Goal: Task Accomplishment & Management: Use online tool/utility

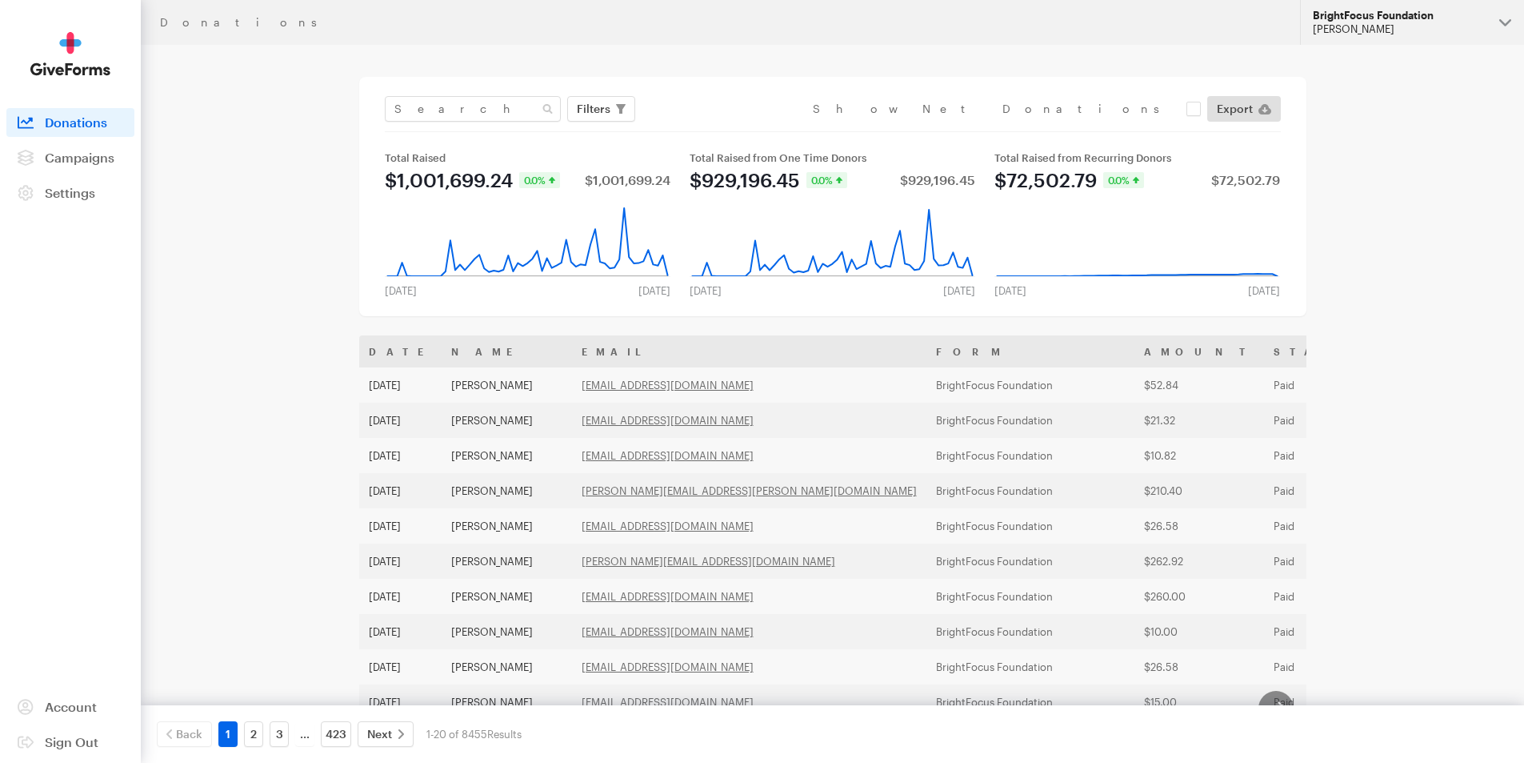
click at [1351, 18] on div "BrightFocus Foundation" at bounding box center [1400, 16] width 174 height 14
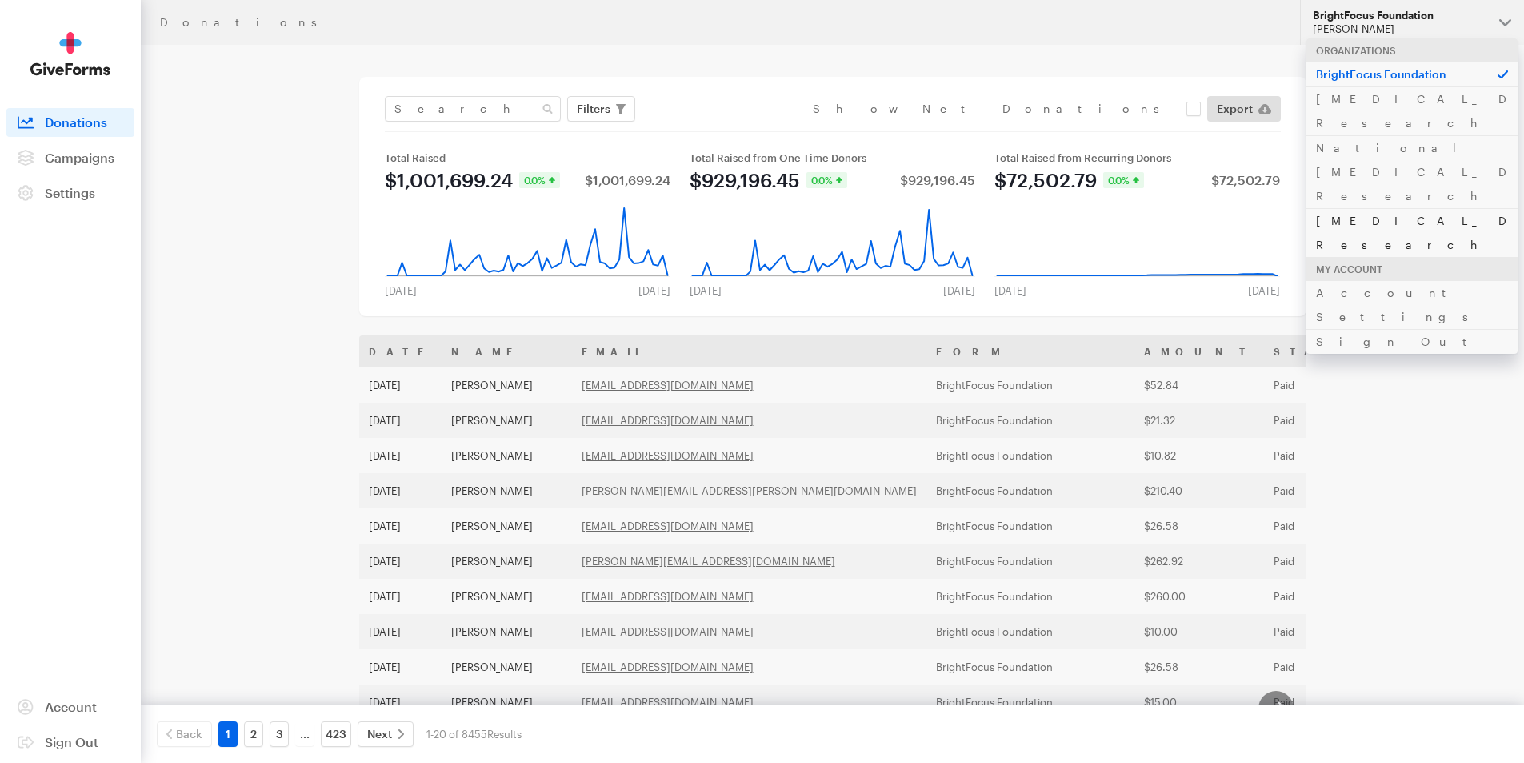
click at [1345, 208] on link "[MEDICAL_DATA] Research" at bounding box center [1412, 232] width 211 height 49
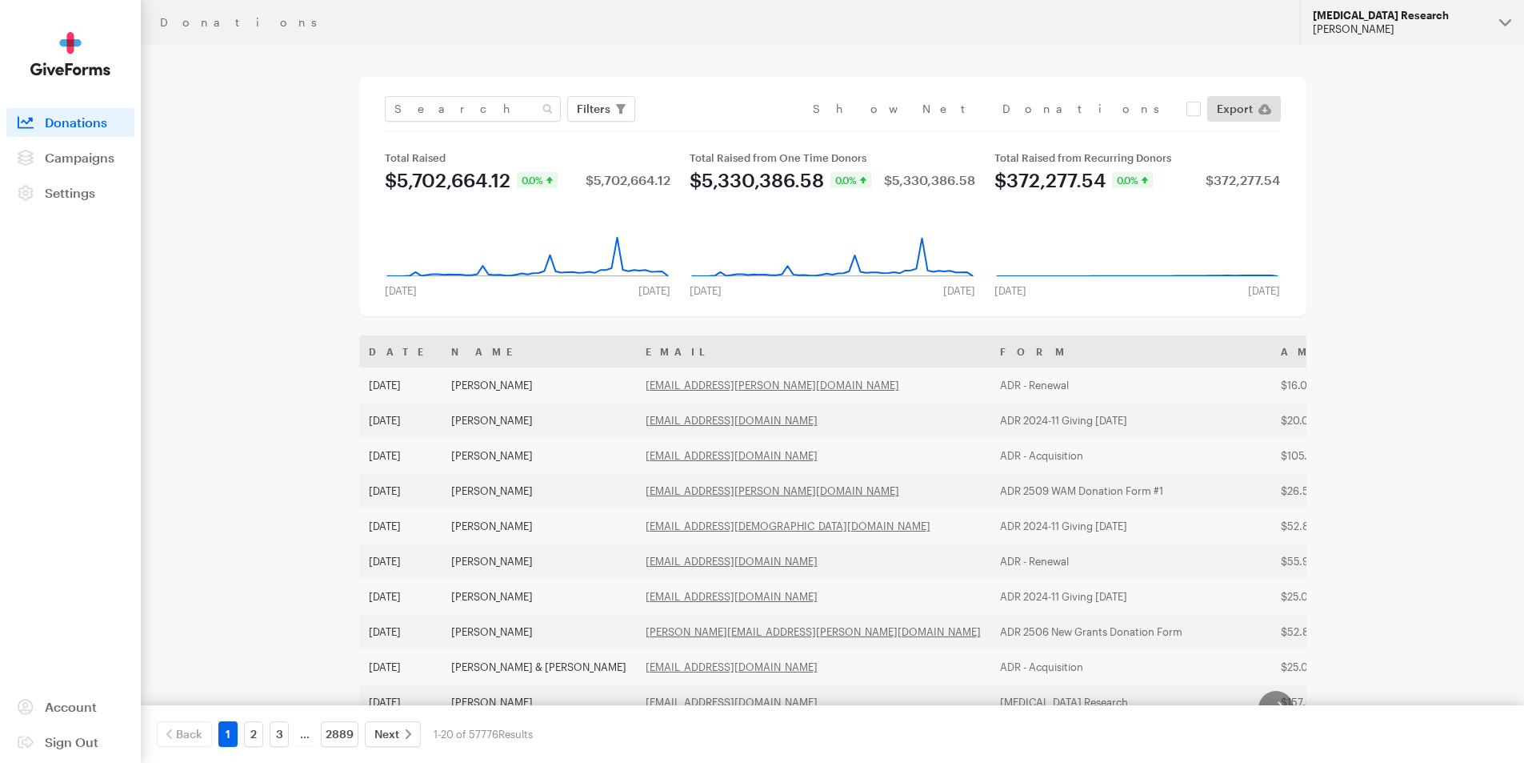
click at [1401, 38] on button "Alzheimer's Disease Research Julie Ray" at bounding box center [1412, 22] width 224 height 45
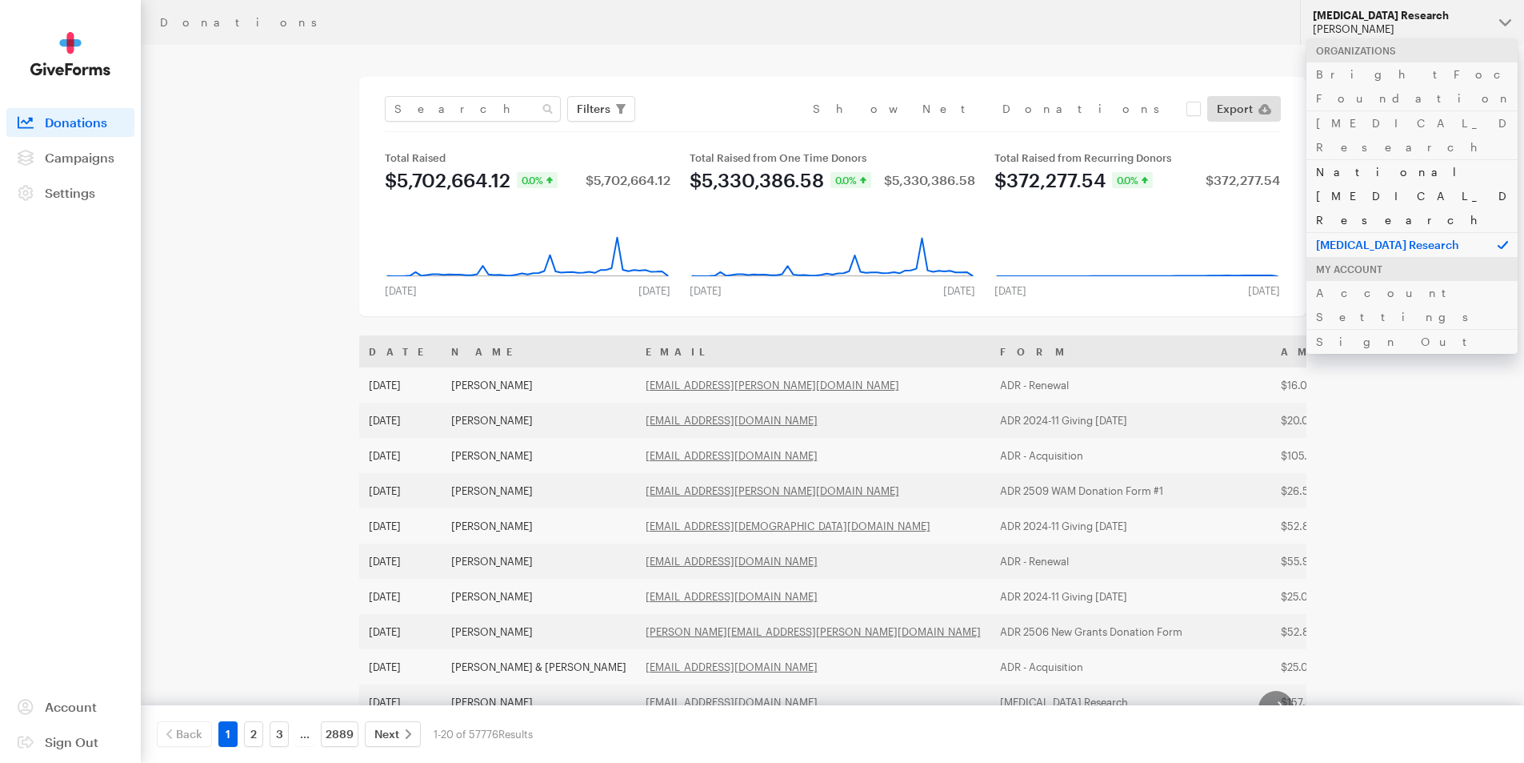
click at [1355, 159] on link "National [MEDICAL_DATA] Research" at bounding box center [1412, 195] width 211 height 73
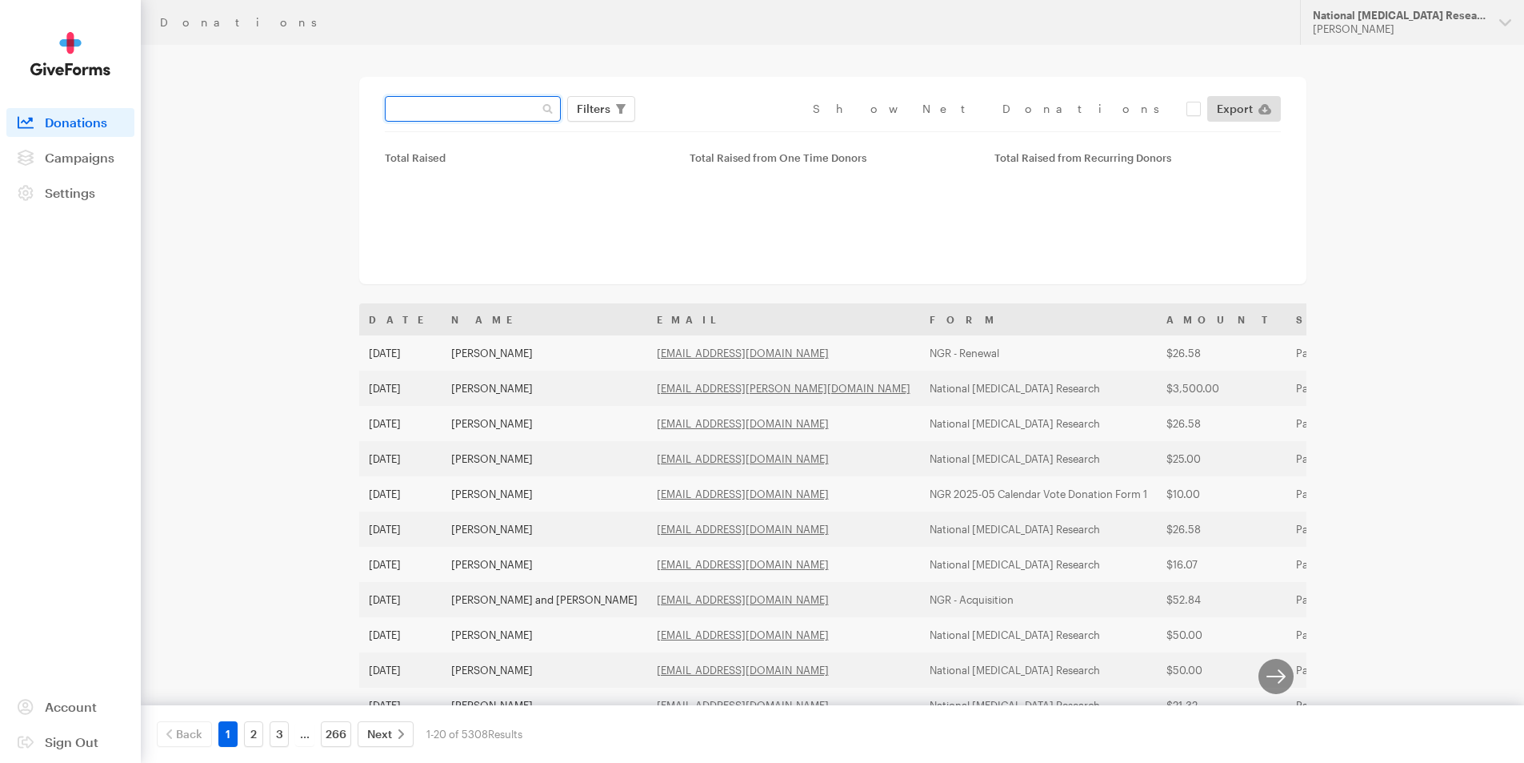
drag, startPoint x: 0, startPoint y: 0, endPoint x: 411, endPoint y: 112, distance: 426.3
click at [411, 112] on input "text" at bounding box center [473, 109] width 176 height 26
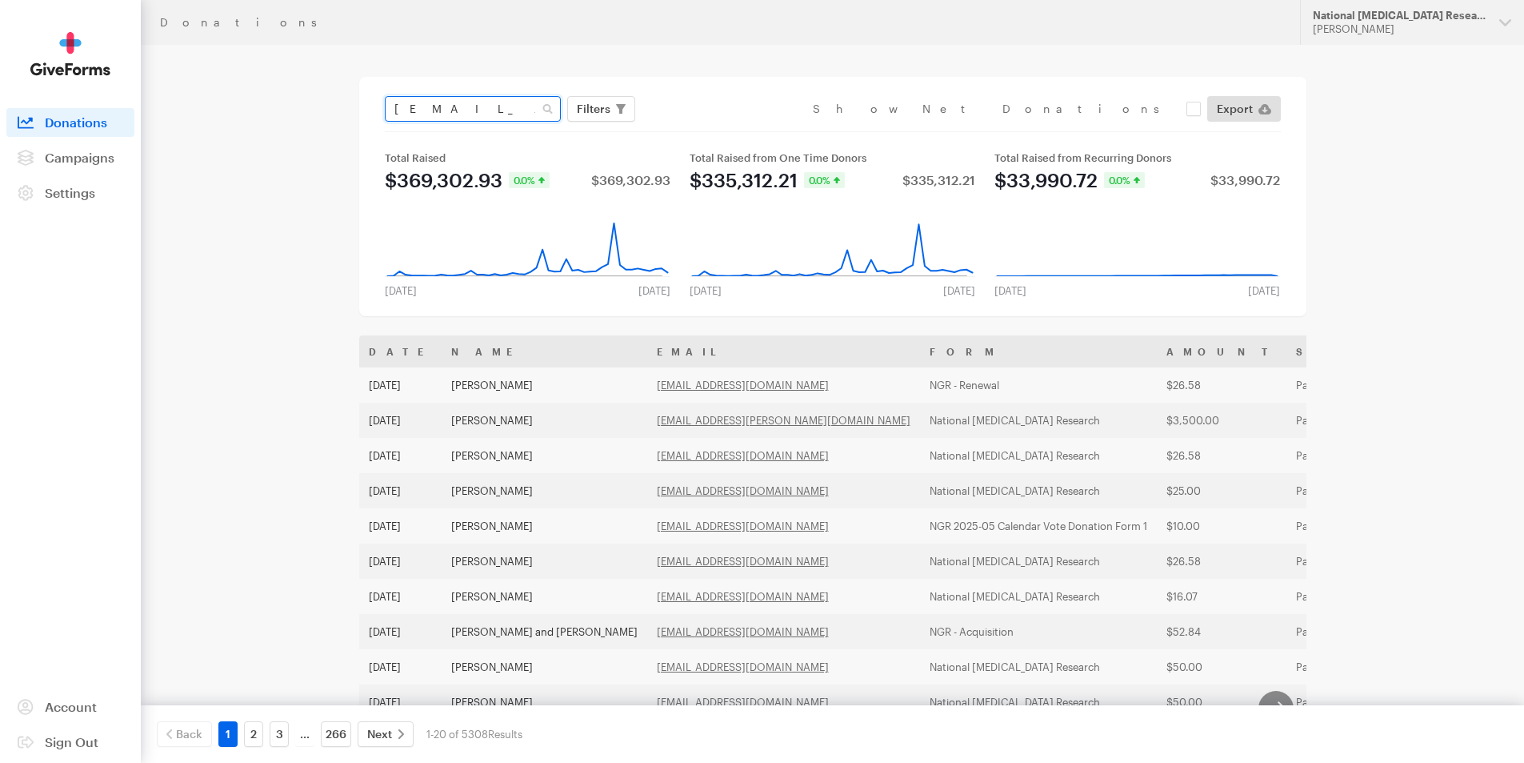
drag, startPoint x: 391, startPoint y: 109, endPoint x: 510, endPoint y: 116, distance: 119.4
click at [510, 116] on input "[EMAIL_ADDRESS][PERSON_NAME][DOMAIN_NAME]" at bounding box center [473, 109] width 176 height 26
type input "[EMAIL_ADDRESS][PERSON_NAME][DOMAIN_NAME]"
click at [715, 130] on button "Apply" at bounding box center [740, 143] width 51 height 26
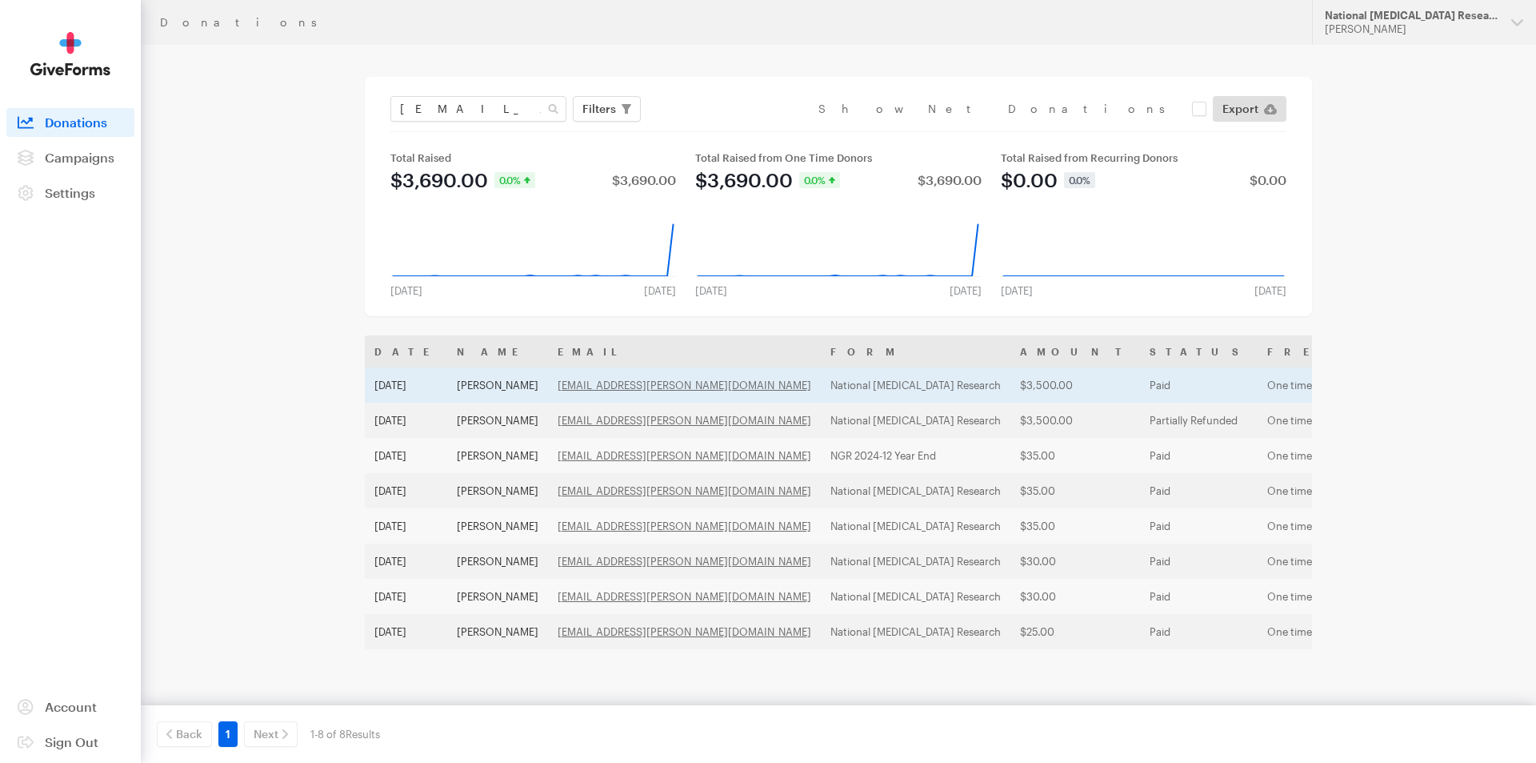
click at [396, 390] on td "[DATE]" at bounding box center [406, 384] width 82 height 35
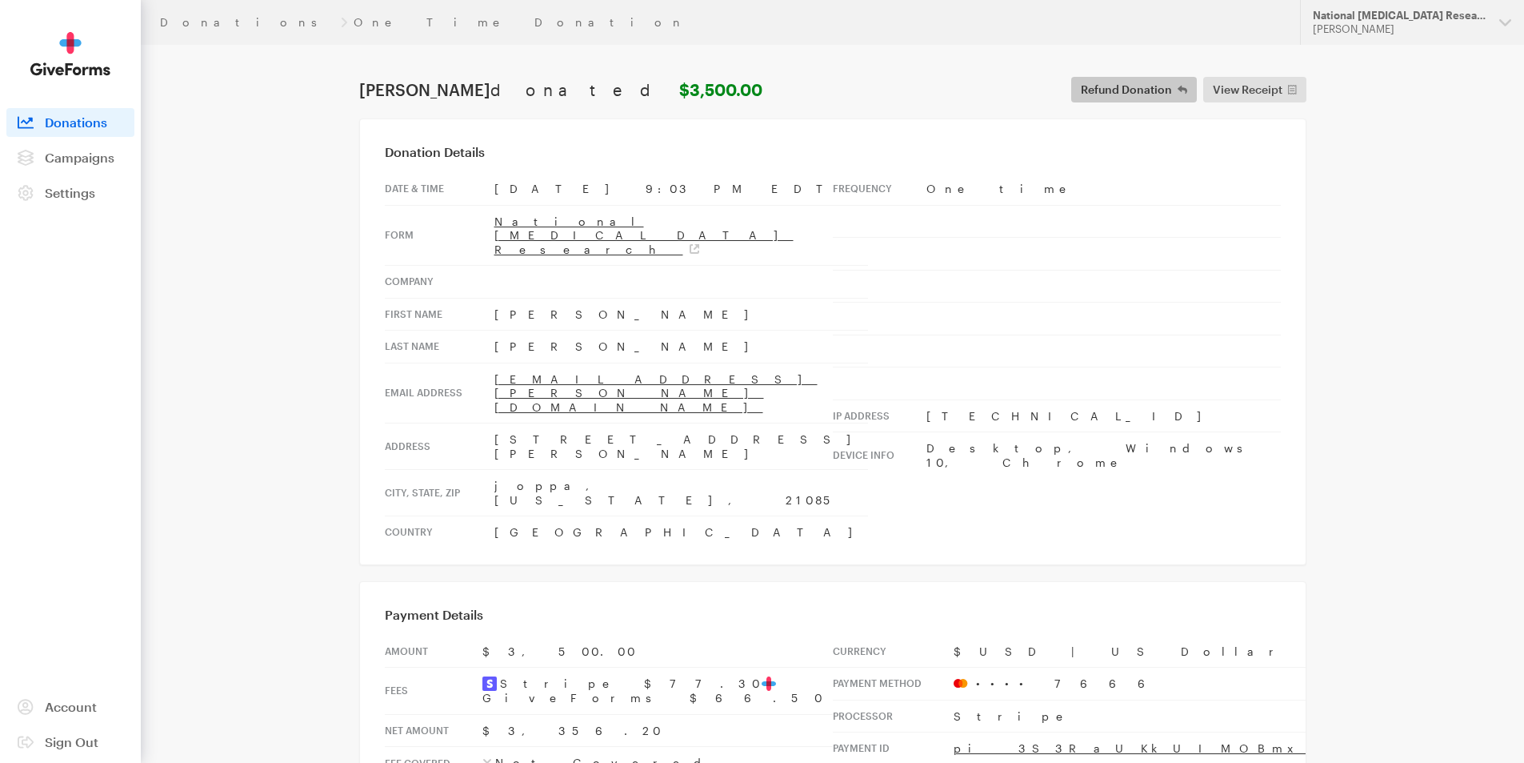
click at [1127, 95] on span "Refund Donation" at bounding box center [1126, 89] width 91 height 19
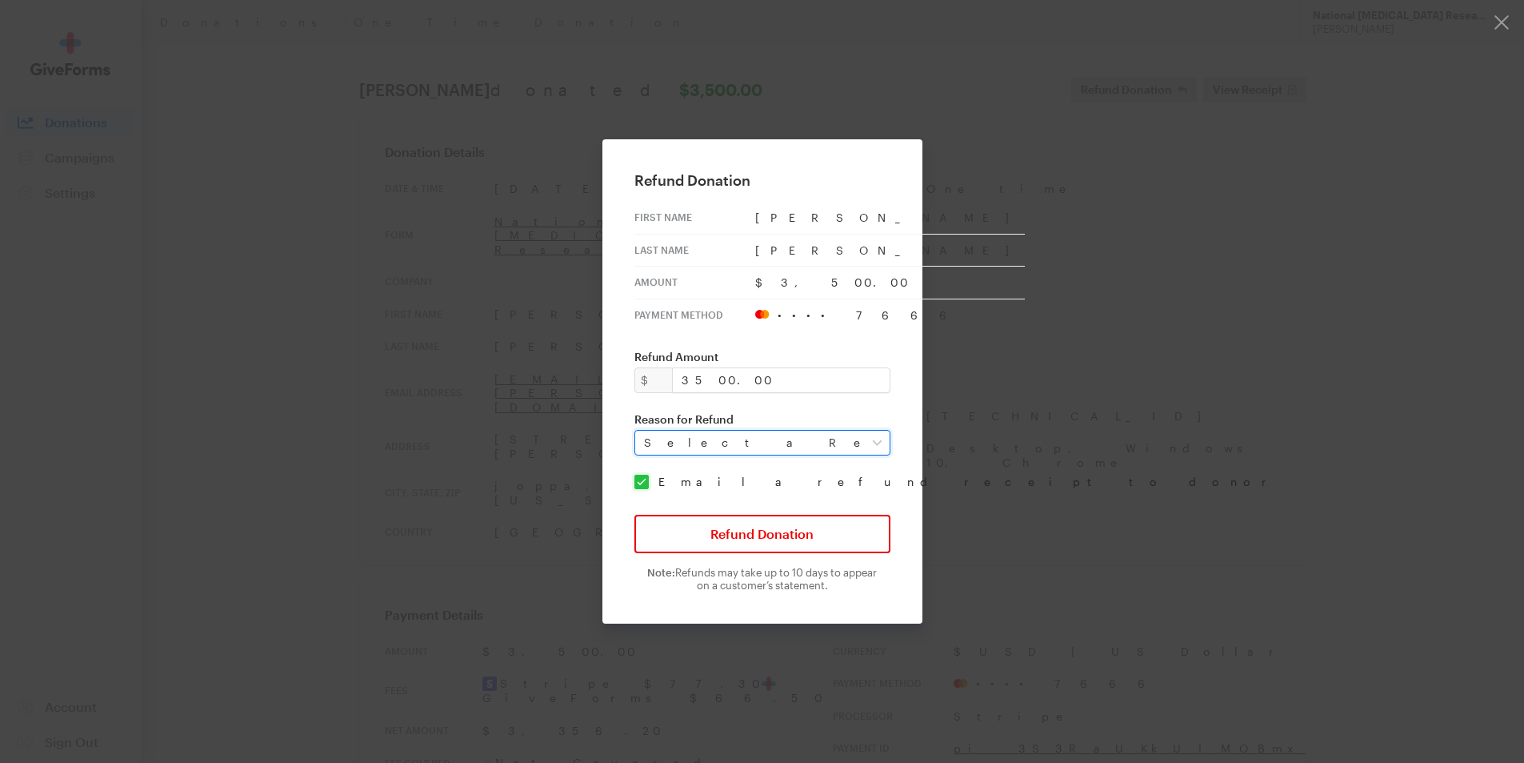
click at [722, 442] on select "Select a Reason Fraud Duplicate Other" at bounding box center [763, 443] width 256 height 26
select select "requested_by_customer"
click at [645, 430] on select "Select a Reason Fraud Duplicate Other" at bounding box center [763, 443] width 256 height 26
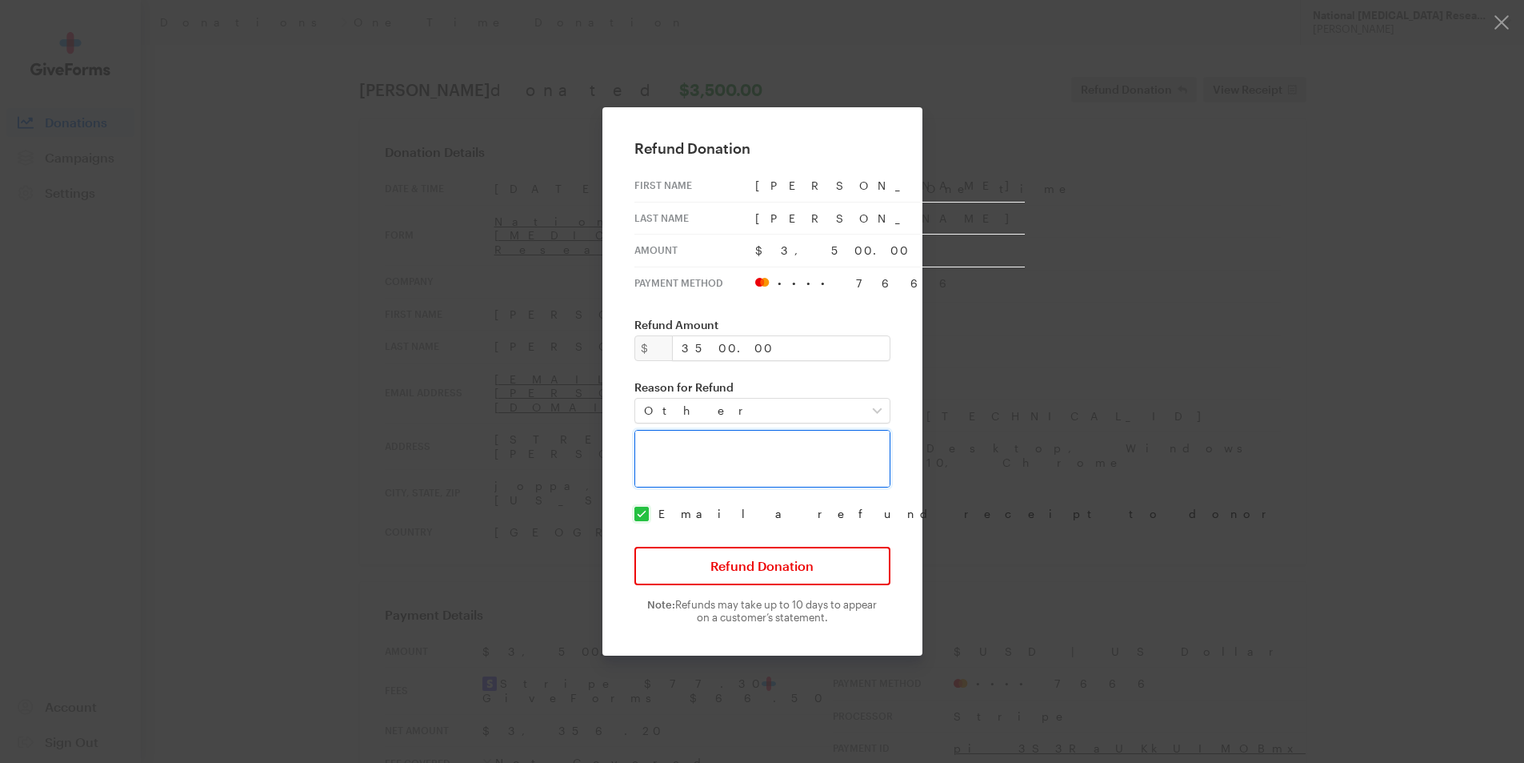
click at [678, 442] on textarea at bounding box center [763, 459] width 256 height 58
type textarea "Only intended on making a $35 donation"
click at [765, 575] on button "Refund Donation" at bounding box center [763, 565] width 256 height 38
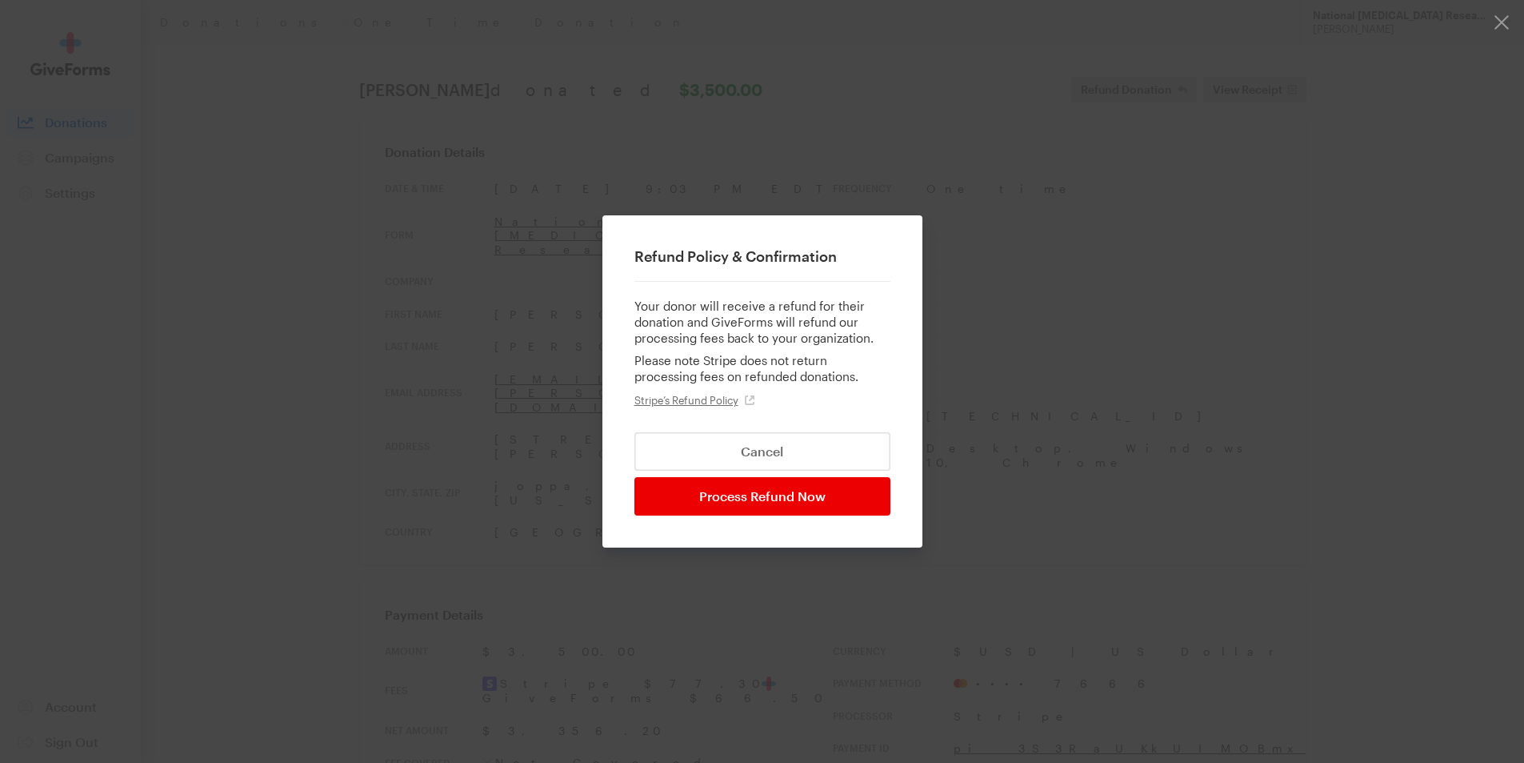
click at [813, 499] on input "Process Refund Now" at bounding box center [763, 496] width 256 height 38
type input "Processing..."
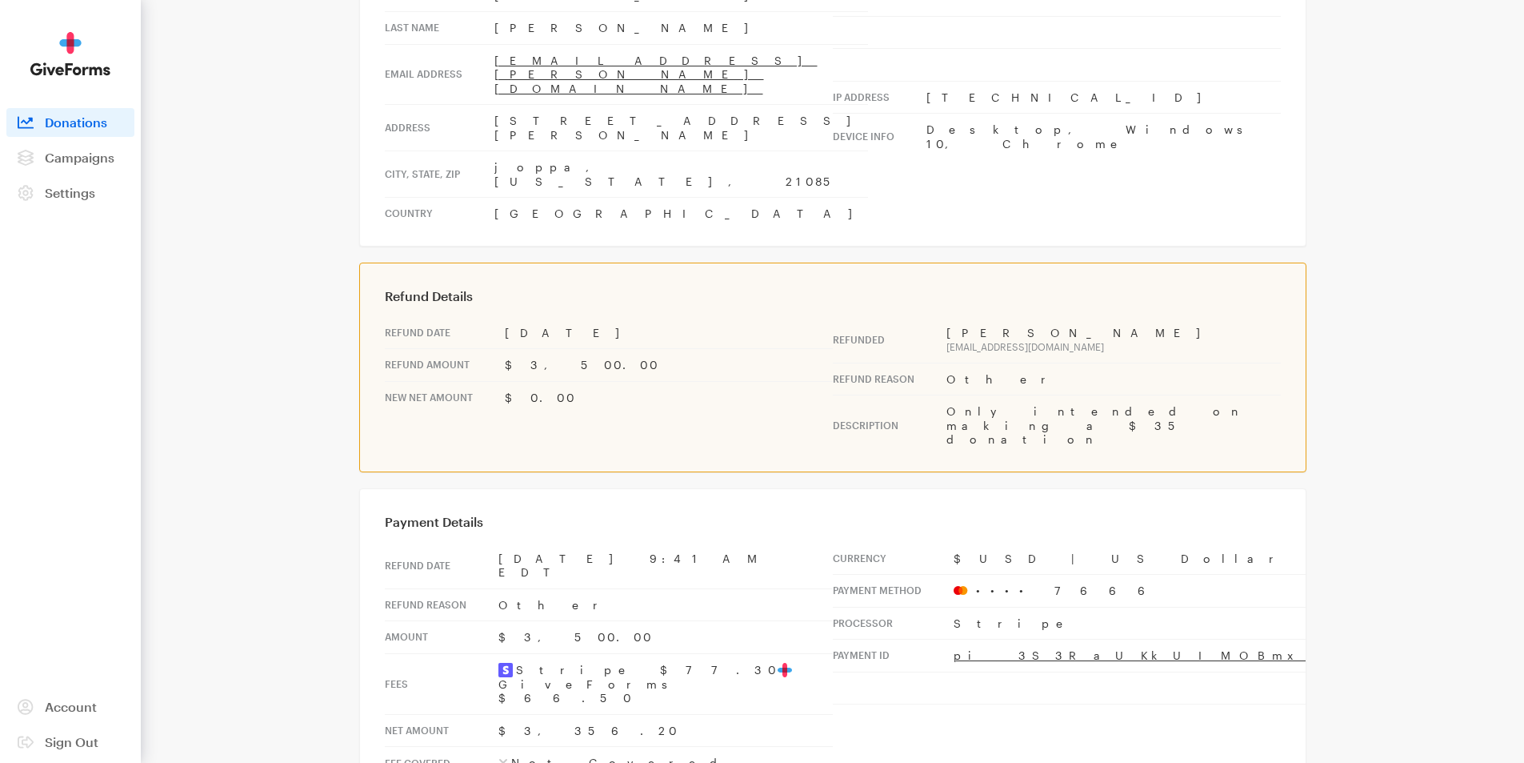
scroll to position [172, 0]
